Goal: Task Accomplishment & Management: Manage account settings

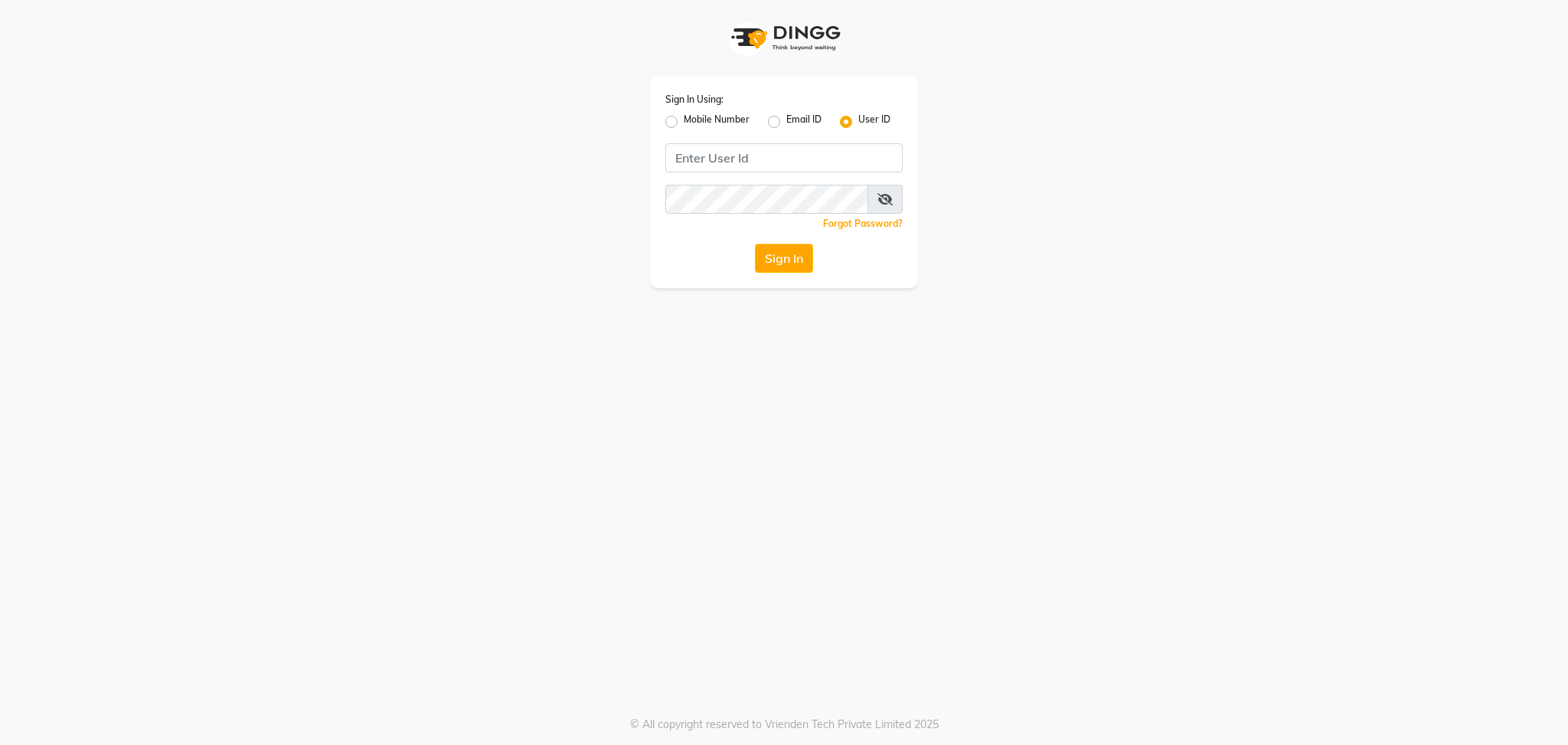
click at [786, 125] on label "Email ID" at bounding box center [804, 121] width 35 height 18
click at [786, 123] on input "Email ID" at bounding box center [791, 117] width 10 height 10
radio input "true"
radio input "false"
click at [719, 151] on input "Username" at bounding box center [784, 157] width 237 height 29
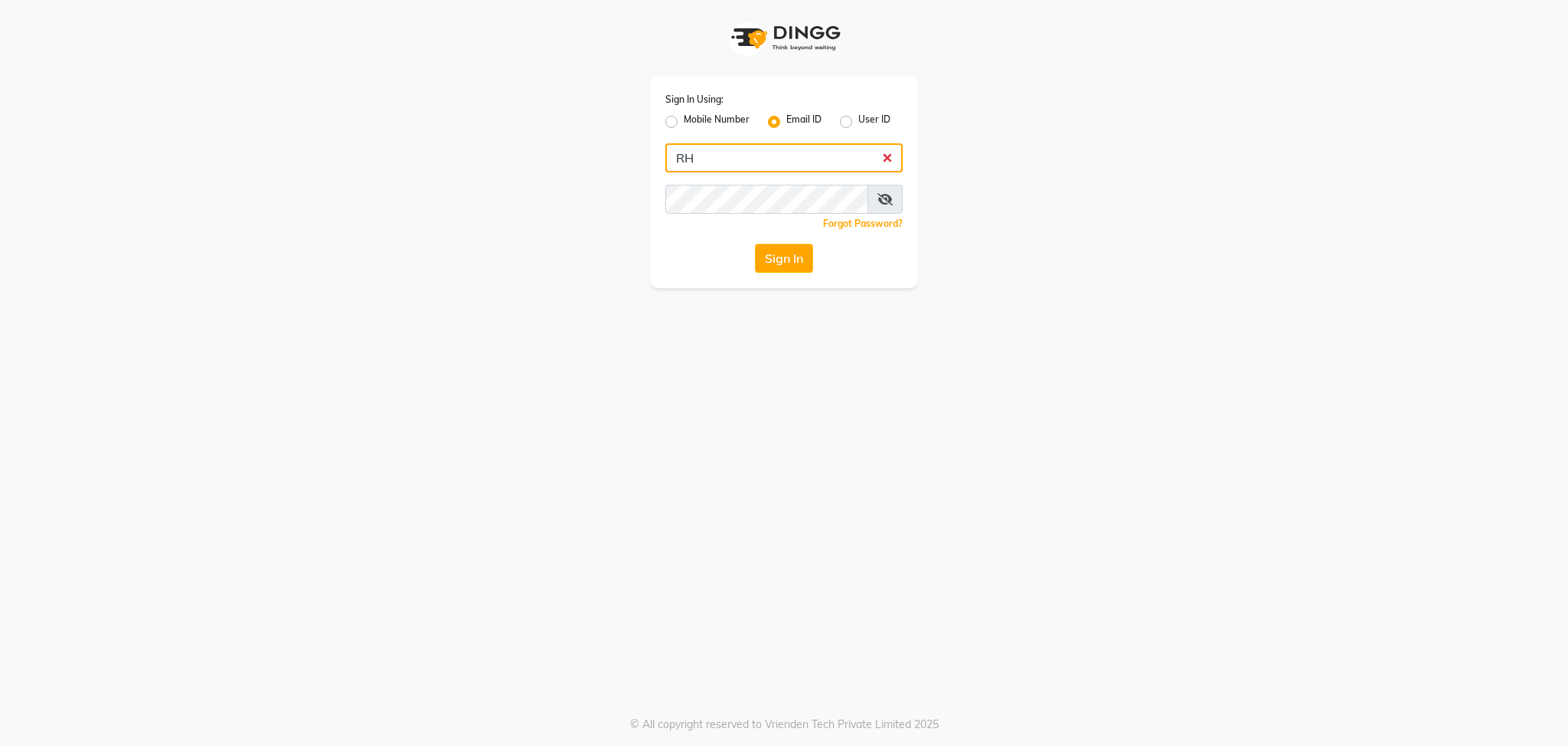
type input "R"
type input "T"
type input "[EMAIL_ADDRESS][DOMAIN_NAME]"
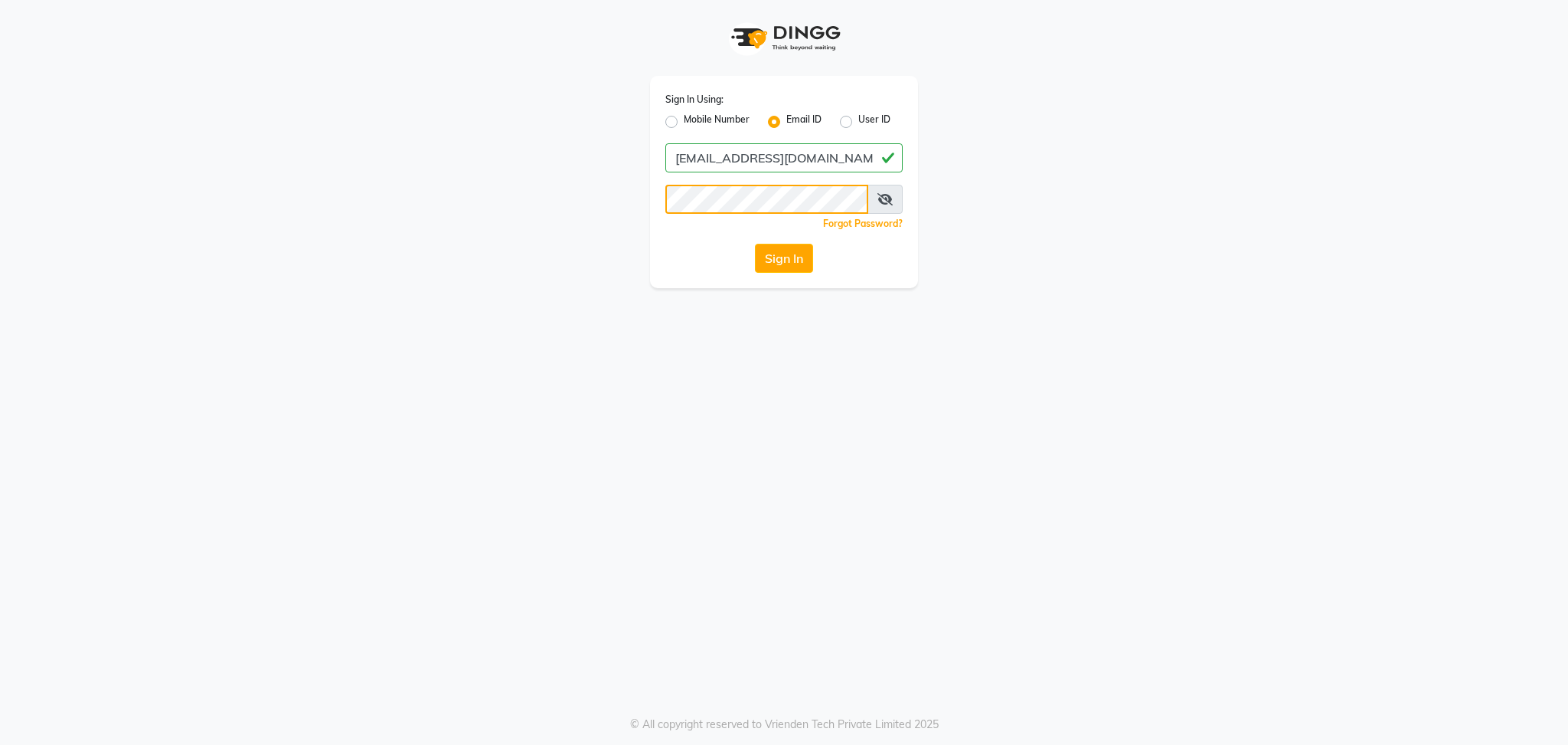
click at [755, 244] on button "Sign In" at bounding box center [784, 258] width 58 height 29
